Goal: Register for event/course

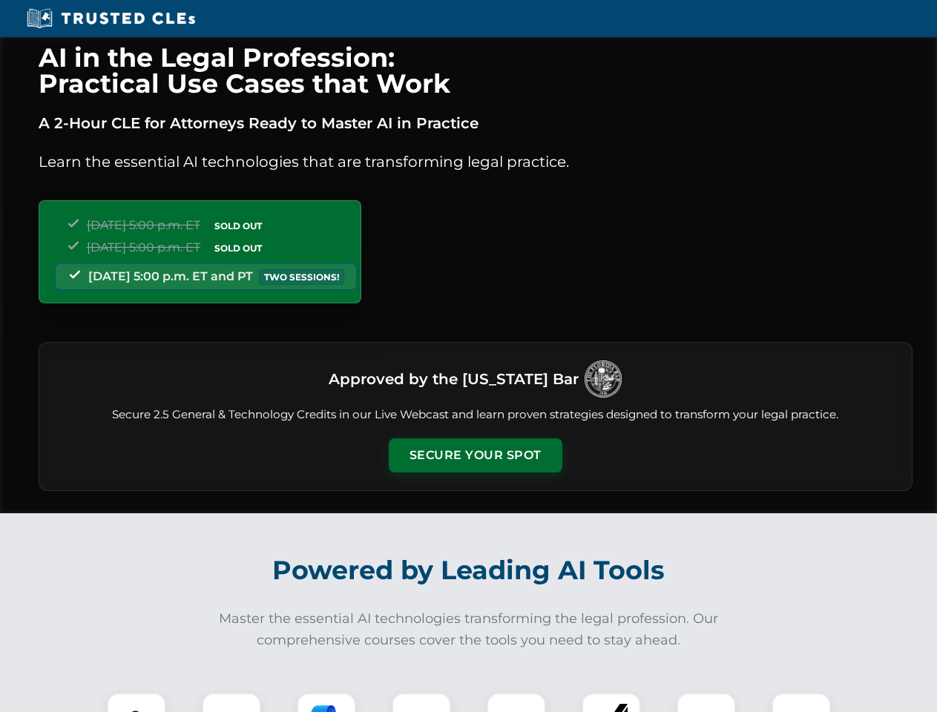
click at [475, 456] on button "Secure Your Spot" at bounding box center [476, 456] width 174 height 34
click at [137, 703] on img at bounding box center [136, 722] width 43 height 43
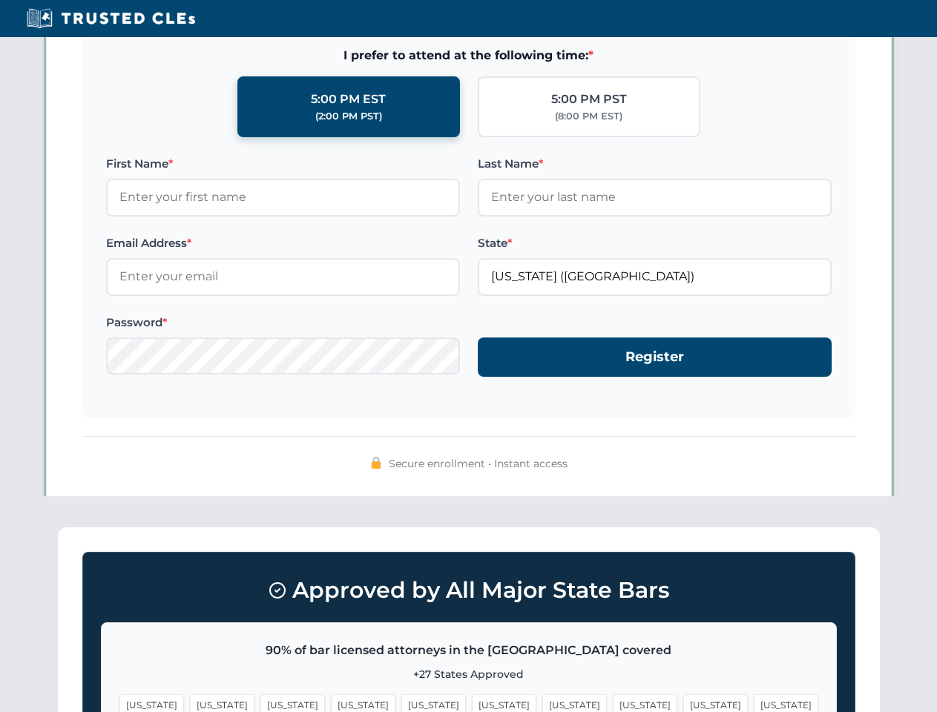
click at [542, 703] on span "[US_STATE]" at bounding box center [574, 706] width 65 height 22
click at [683, 703] on span "[US_STATE]" at bounding box center [715, 706] width 65 height 22
